Goal: Transaction & Acquisition: Subscribe to service/newsletter

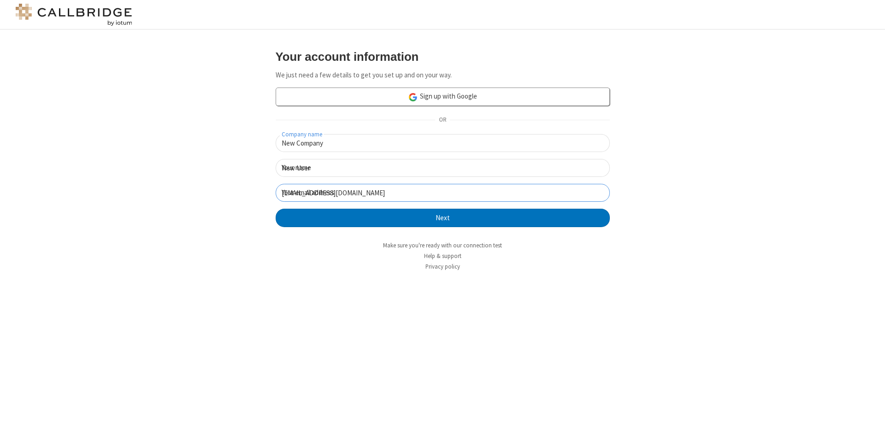
click button "Next" at bounding box center [443, 218] width 334 height 18
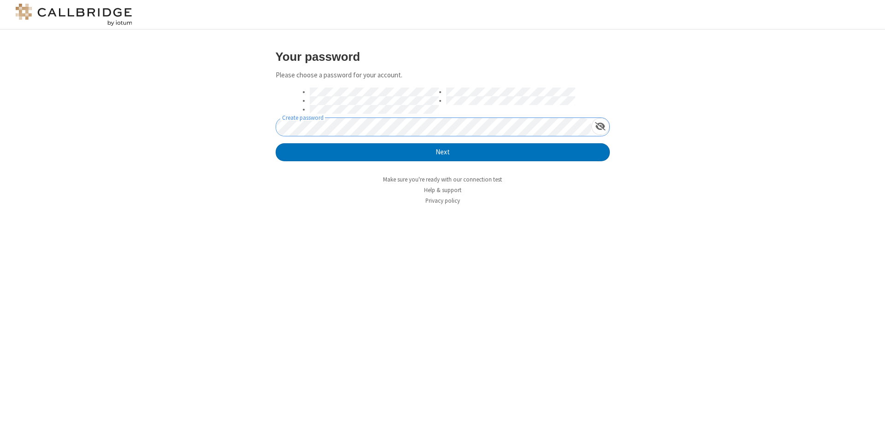
click button "Next" at bounding box center [443, 152] width 334 height 18
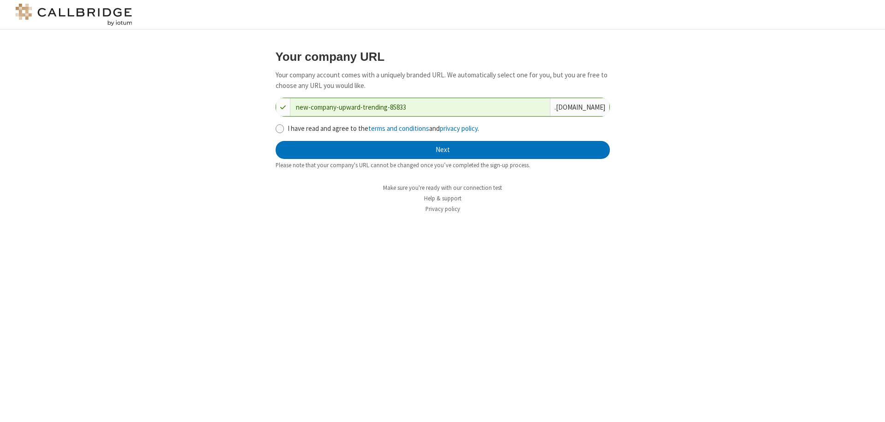
click at [279, 128] on input "I have read and agree to the terms and conditions and privacy policy ." at bounding box center [280, 129] width 9 height 10
checkbox input "true"
click at [443, 150] on button "Next" at bounding box center [443, 150] width 334 height 18
